Goal: Task Accomplishment & Management: Use online tool/utility

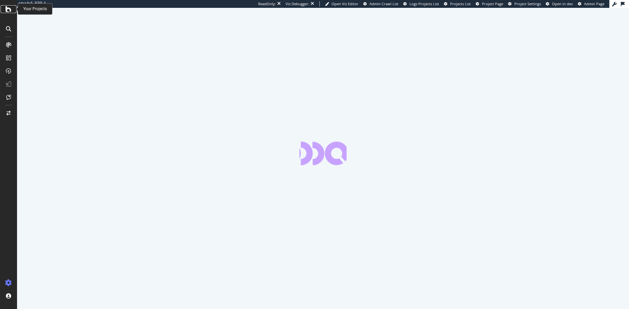
click at [7, 9] on icon at bounding box center [9, 9] width 6 height 8
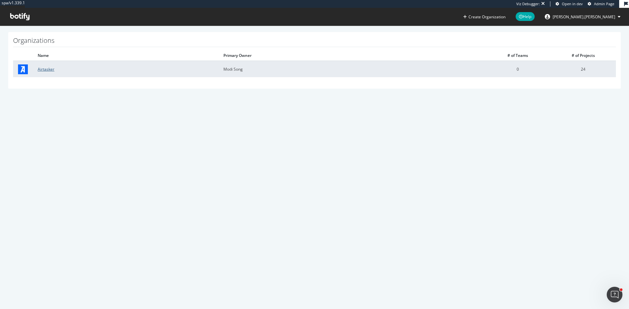
click at [38, 68] on link "Airtasker" at bounding box center [46, 69] width 17 height 6
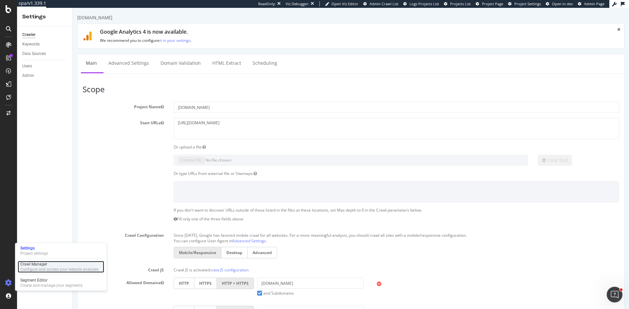
click at [41, 266] on div "Crawl Manager" at bounding box center [59, 264] width 78 height 5
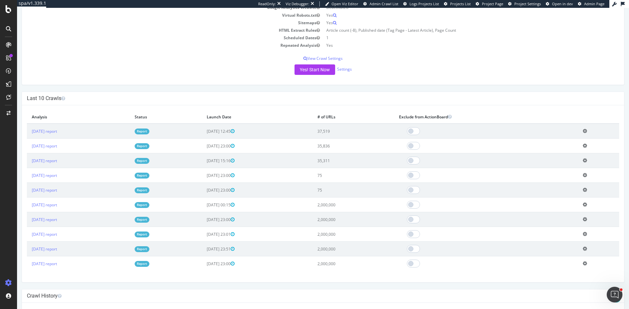
scroll to position [131, 0]
click at [149, 206] on link "Report" at bounding box center [142, 204] width 15 height 6
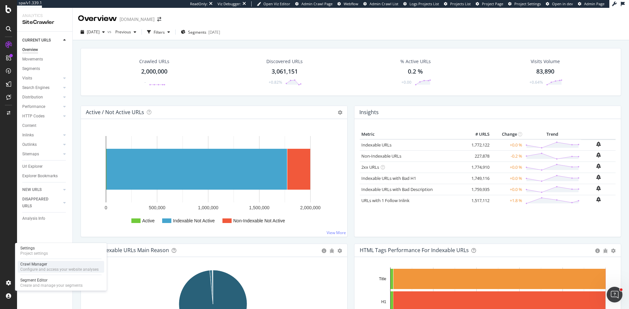
click at [34, 267] on div "Crawl Manager" at bounding box center [59, 264] width 78 height 5
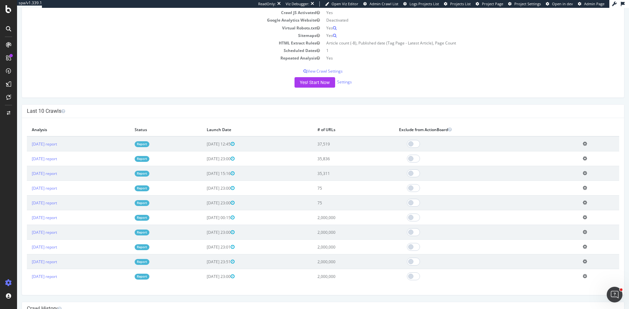
scroll to position [131, 0]
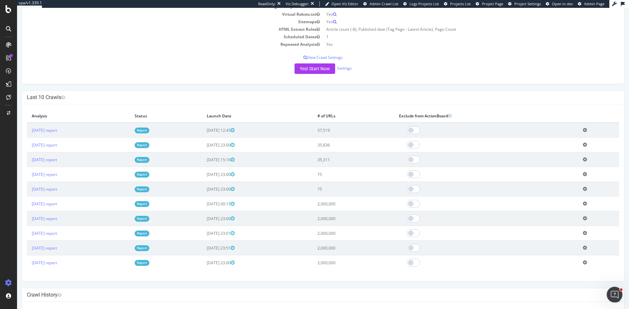
click at [149, 204] on link "Report" at bounding box center [142, 204] width 15 height 6
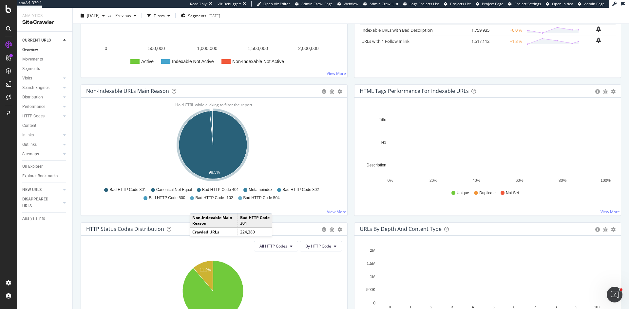
scroll to position [164, 0]
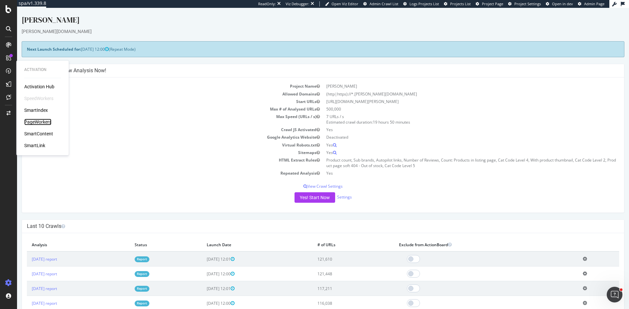
click at [44, 121] on div "PageWorkers" at bounding box center [37, 122] width 27 height 7
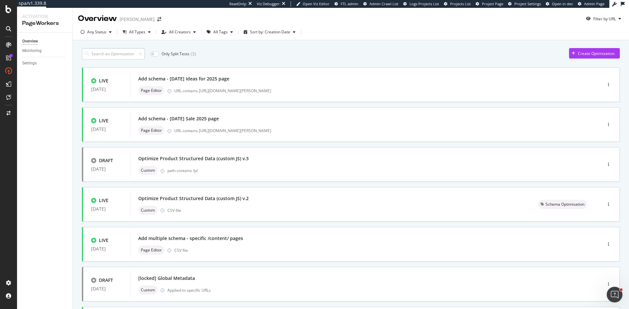
click at [117, 56] on input at bounding box center [113, 53] width 63 height 11
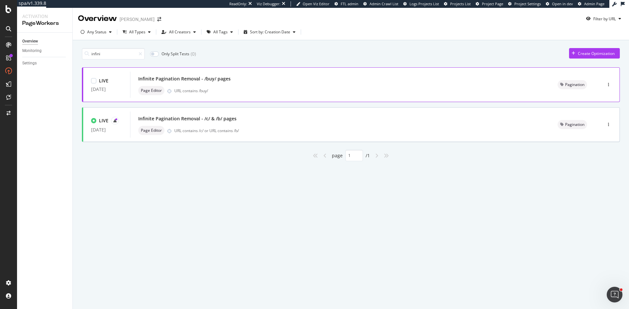
click at [234, 81] on div "Infinite Pagination Removal - /buy/ pages" at bounding box center [339, 78] width 403 height 9
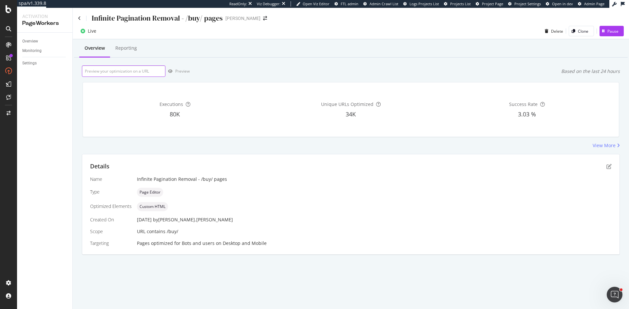
click at [111, 74] on input "url" at bounding box center [124, 70] width 84 height 11
type input "in"
click at [37, 41] on div "Overview" at bounding box center [30, 41] width 16 height 7
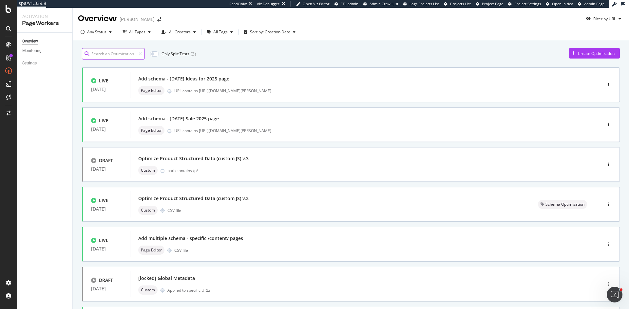
click at [102, 51] on input at bounding box center [113, 53] width 63 height 11
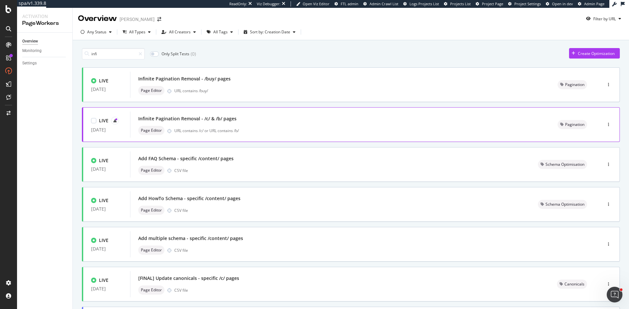
click at [223, 123] on div "Infinite Pagination Removal - /c/ & /b/ pages" at bounding box center [339, 118] width 403 height 9
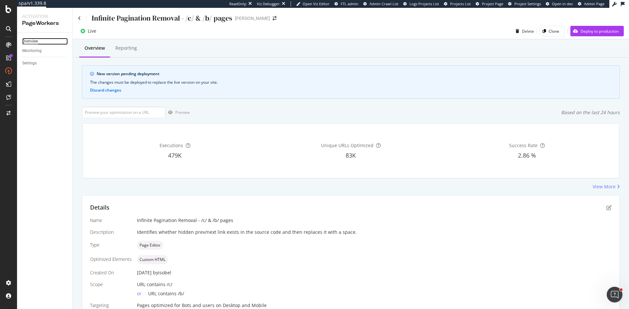
click at [31, 38] on div "Overview" at bounding box center [30, 41] width 16 height 7
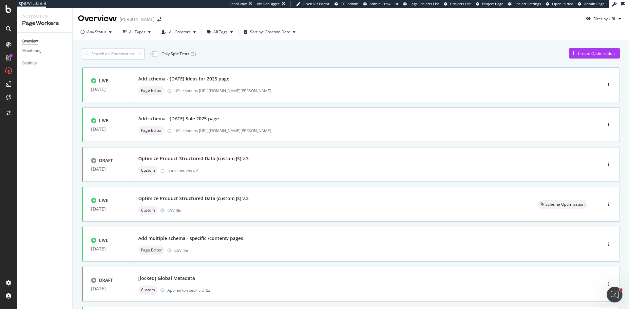
click at [115, 53] on input at bounding box center [113, 53] width 63 height 11
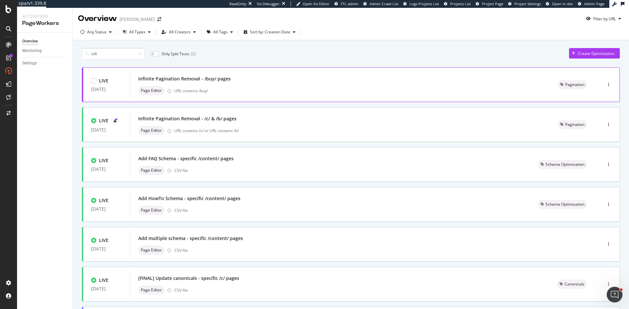
click at [224, 81] on div "Infinite Pagination Removal - /buy/ pages" at bounding box center [184, 79] width 92 height 7
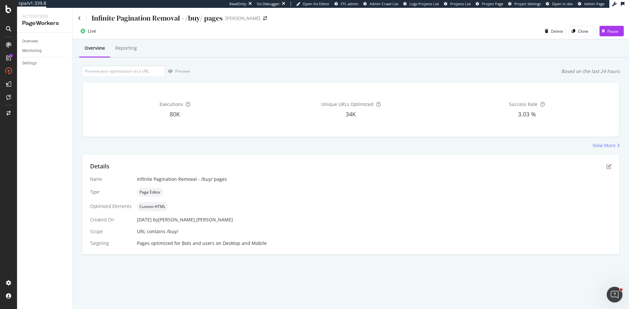
click at [249, 146] on div "View More" at bounding box center [351, 145] width 538 height 7
